Goal: Task Accomplishment & Management: Manage account settings

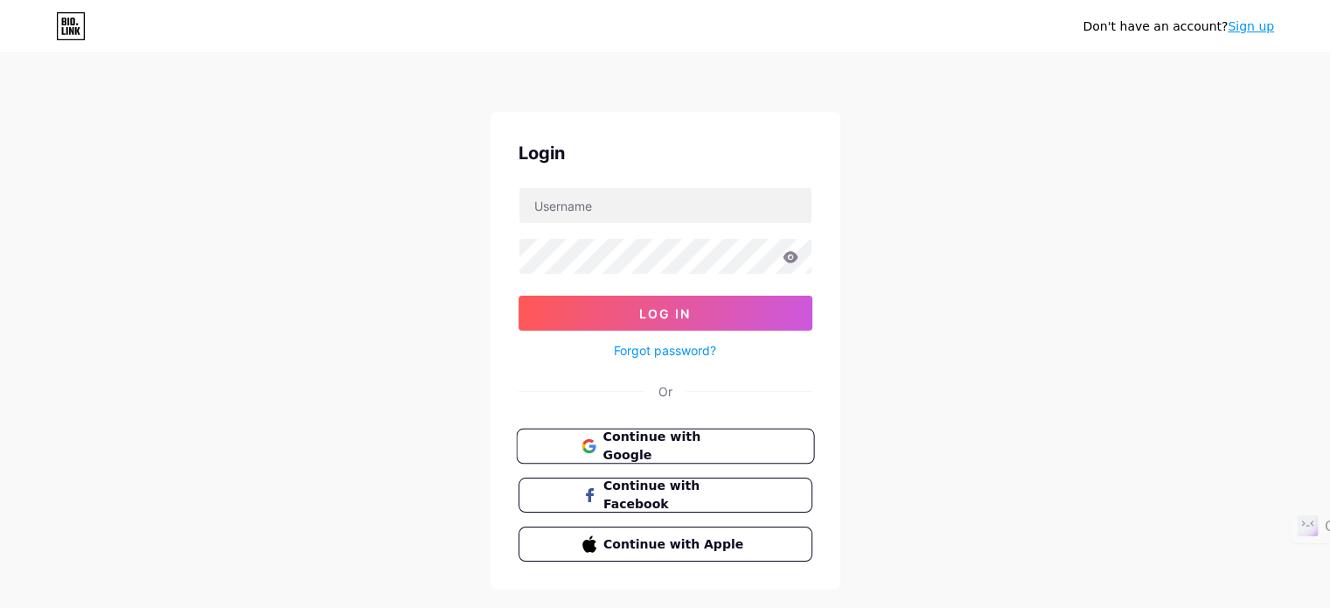
click at [701, 431] on button "Continue with Google" at bounding box center [665, 446] width 298 height 36
